Goal: Navigation & Orientation: Find specific page/section

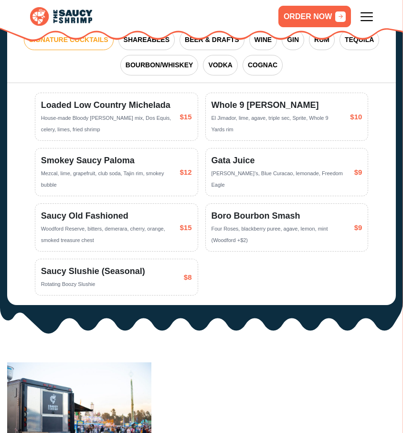
scroll to position [1334, 0]
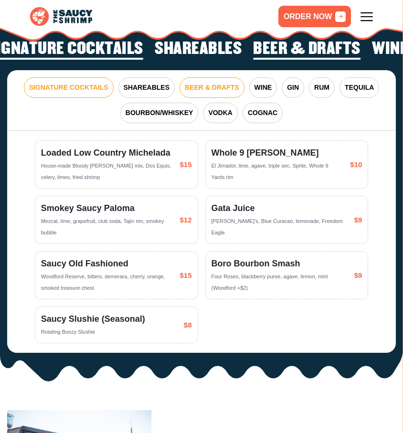
click at [212, 83] on span "BEER & DRAFTS" at bounding box center [212, 88] width 54 height 10
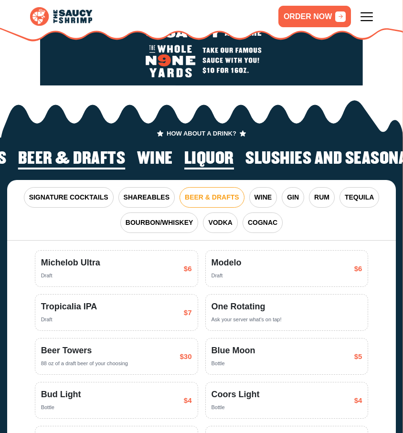
scroll to position [1224, 0]
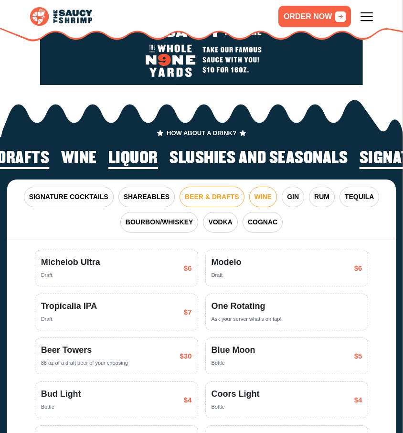
click at [266, 192] on span "WINE" at bounding box center [263, 197] width 18 height 10
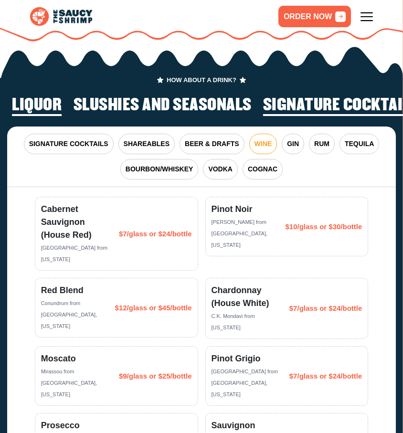
scroll to position [1276, 0]
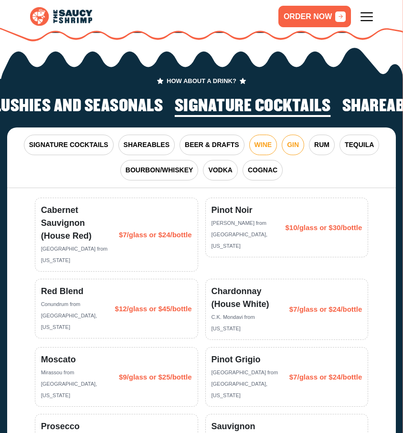
click at [295, 140] on span "GIN" at bounding box center [293, 145] width 12 height 10
